Goal: Task Accomplishment & Management: Use online tool/utility

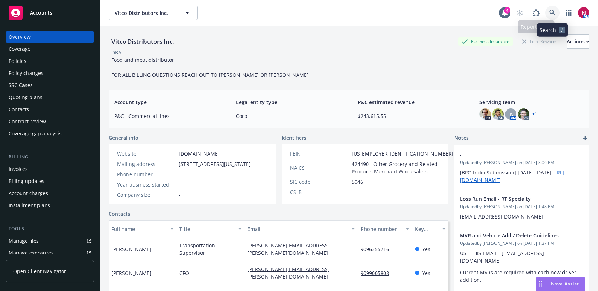
click at [554, 10] on icon at bounding box center [552, 13] width 6 height 6
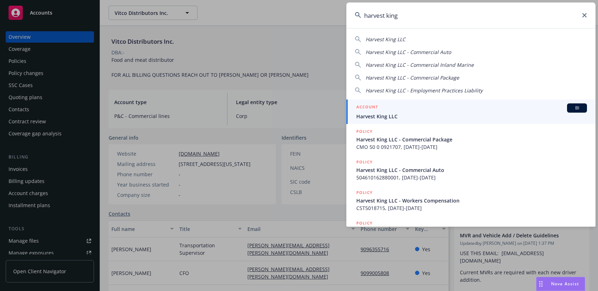
type input "harvest king"
click at [462, 114] on span "Harvest King LLC" at bounding box center [471, 116] width 231 height 7
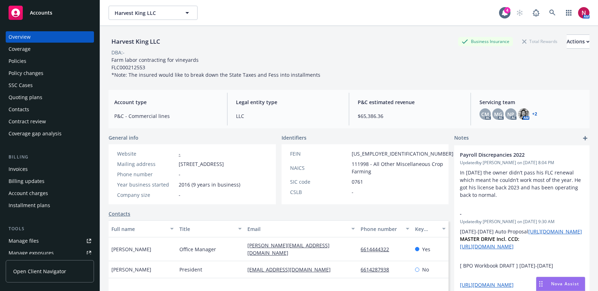
click at [56, 96] on div "Quoting plans" at bounding box center [50, 97] width 83 height 11
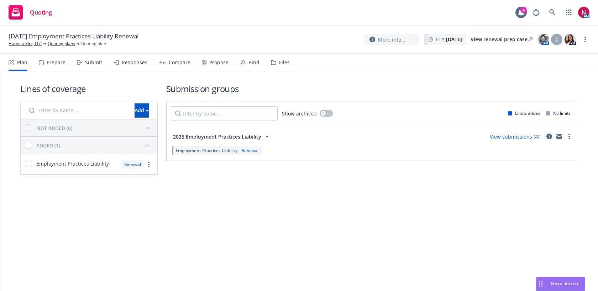
click at [129, 65] on div "Responses" at bounding box center [135, 63] width 26 height 6
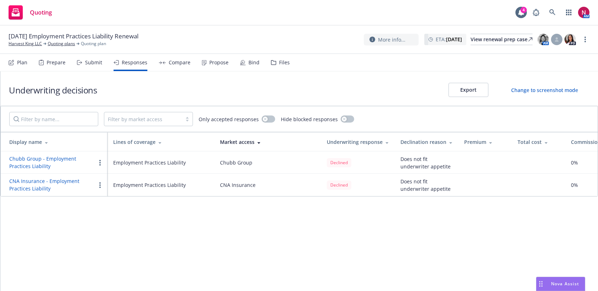
click at [88, 64] on div "Submit" at bounding box center [93, 63] width 17 height 6
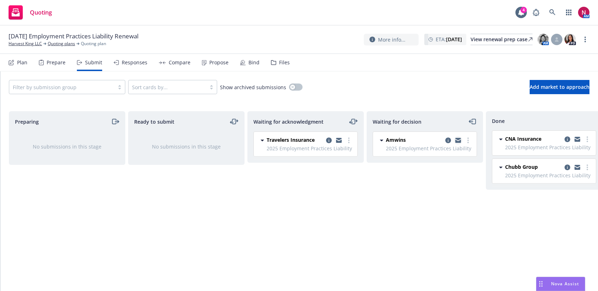
click at [458, 142] on icon "copy logging email" at bounding box center [458, 141] width 6 height 3
